Goal: Check status: Check status

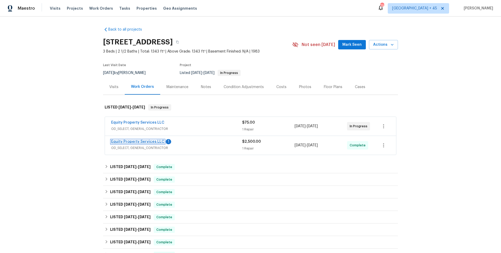
click at [144, 142] on link "Equity Property Services LLC" at bounding box center [137, 142] width 53 height 4
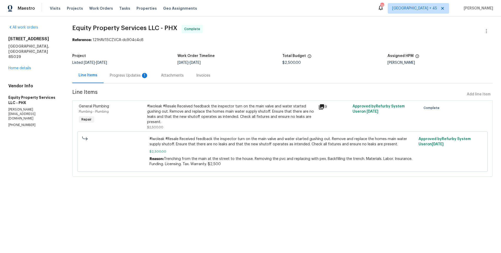
click at [121, 82] on div "Progress Updates 1" at bounding box center [129, 75] width 51 height 15
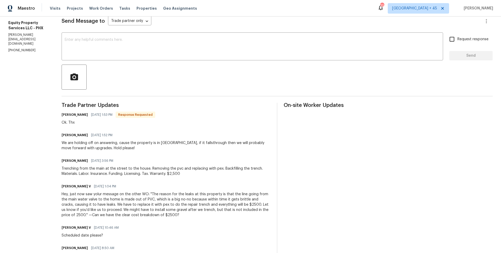
scroll to position [118, 0]
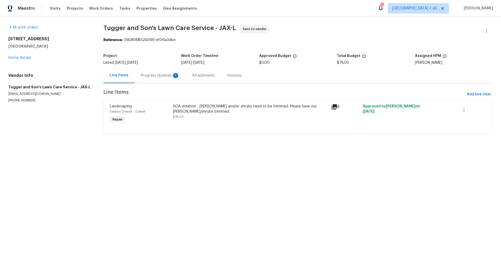
click at [149, 77] on div "Progress Updates 1" at bounding box center [160, 75] width 39 height 5
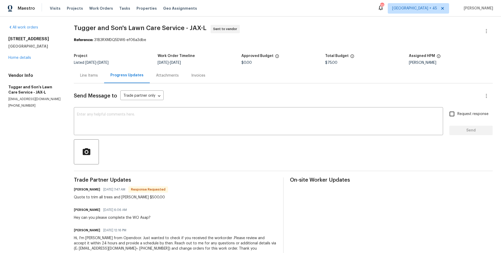
scroll to position [13, 0]
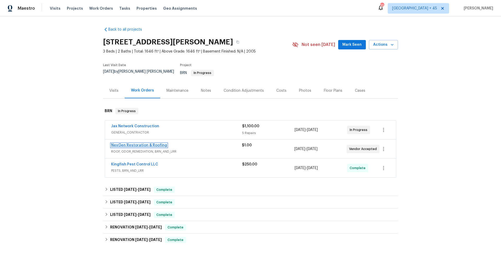
click at [138, 143] on link "NexGen Restoration & Roofing" at bounding box center [139, 145] width 56 height 4
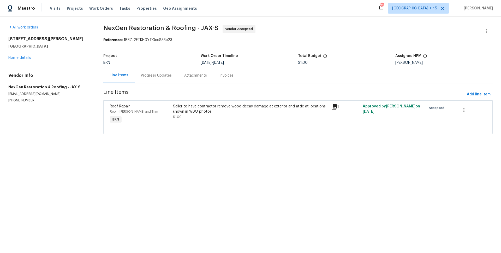
click at [155, 75] on div "Progress Updates" at bounding box center [156, 75] width 31 height 5
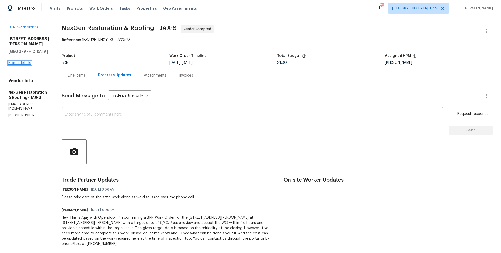
click at [30, 61] on link "Home details" at bounding box center [19, 63] width 23 height 4
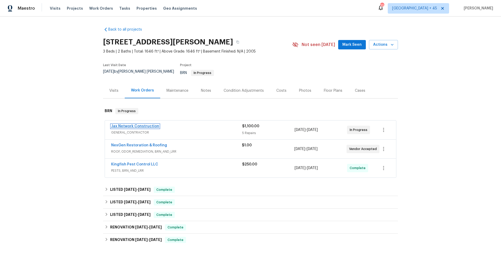
click at [138, 124] on link "Jax Network Construction" at bounding box center [135, 126] width 48 height 4
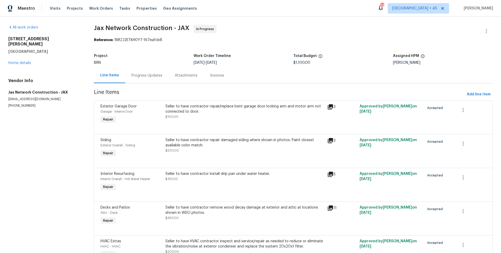
click at [148, 74] on div "Progress Updates" at bounding box center [147, 75] width 31 height 5
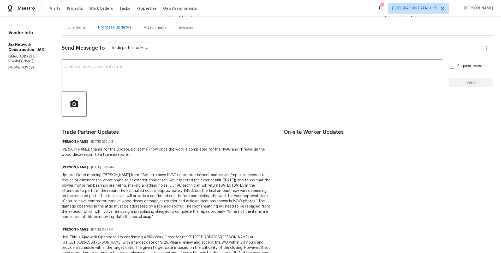
scroll to position [49, 0]
